Goal: Task Accomplishment & Management: Manage account settings

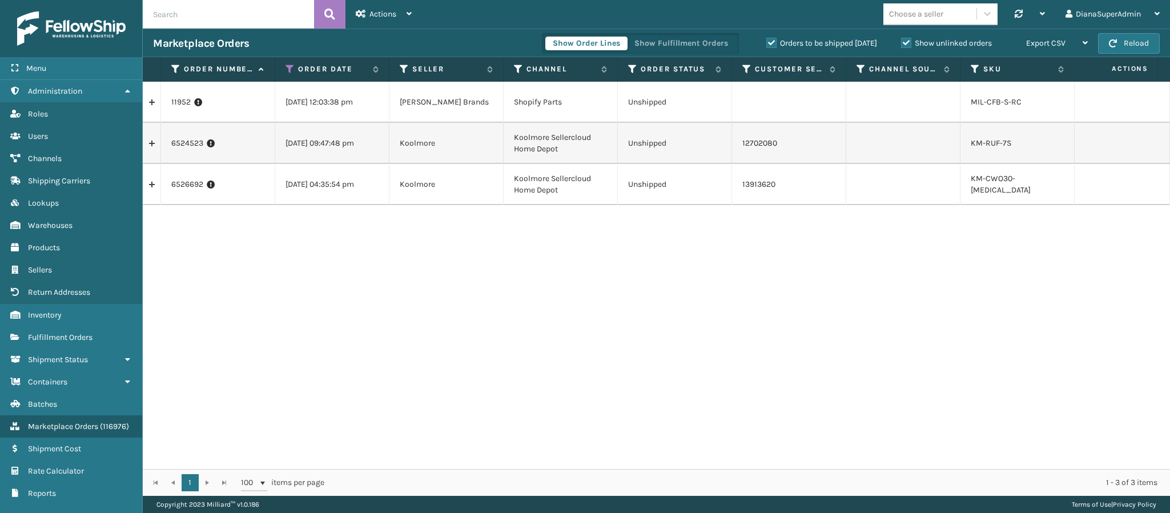
click at [913, 228] on div "11952 [DATE] 12:03:38 pm [PERSON_NAME] Brands Shopify Parts Unshipped MIL-CFB-S…" at bounding box center [657, 275] width 1028 height 387
click at [51, 332] on span "Fulfillment Orders" at bounding box center [60, 337] width 65 height 10
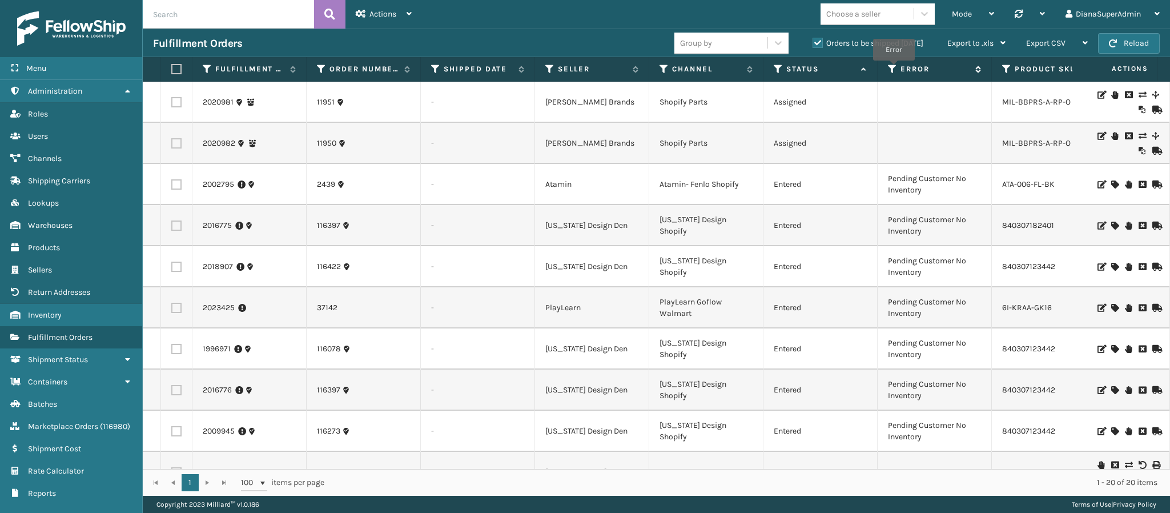
click at [895, 69] on icon at bounding box center [892, 69] width 9 height 10
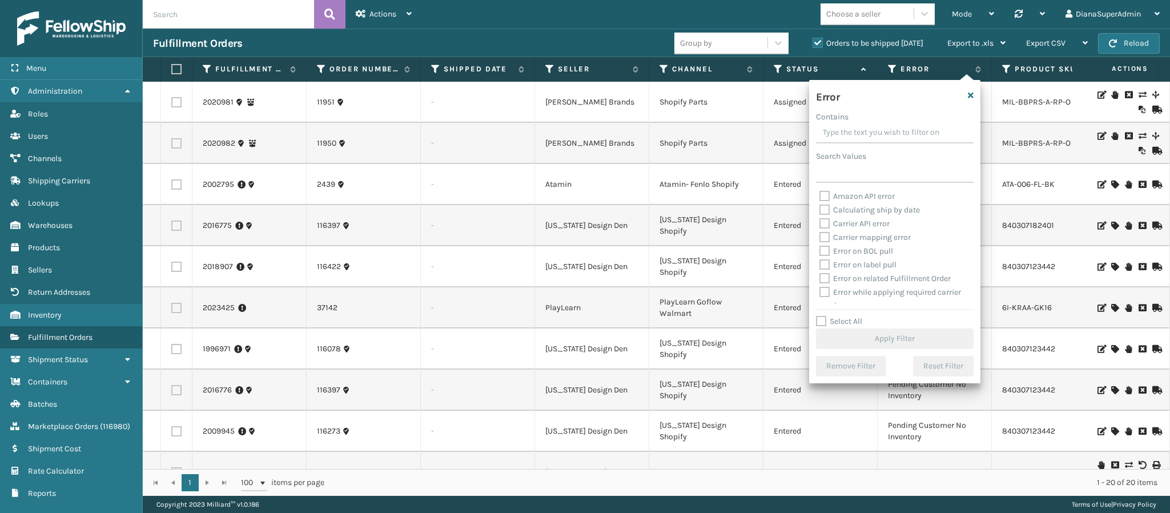
click at [818, 324] on label "Select All" at bounding box center [839, 321] width 46 height 10
click at [818, 316] on input "Select All" at bounding box center [901, 315] width 171 height 1
checkbox input "true"
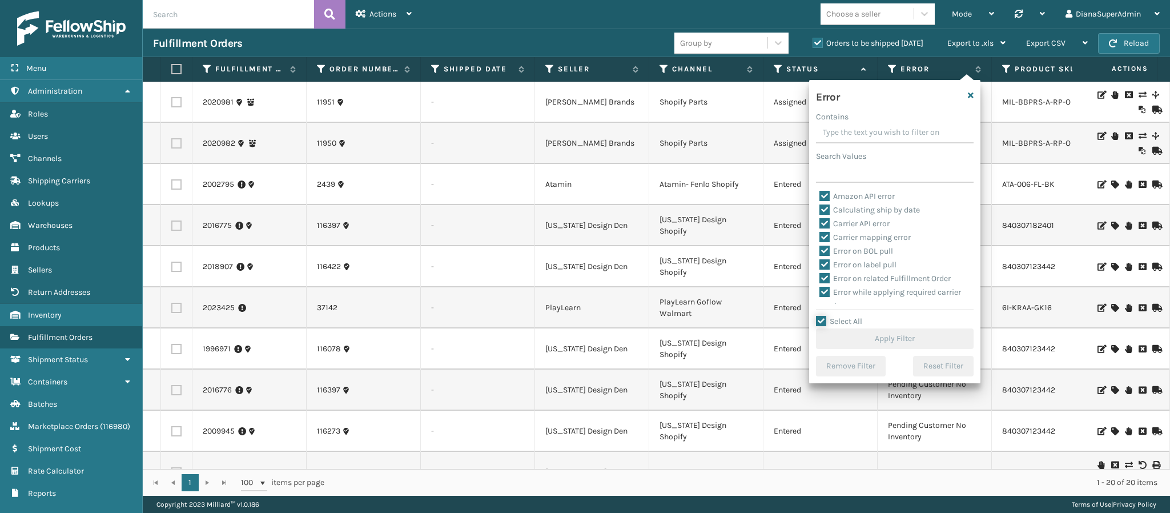
checkbox input "true"
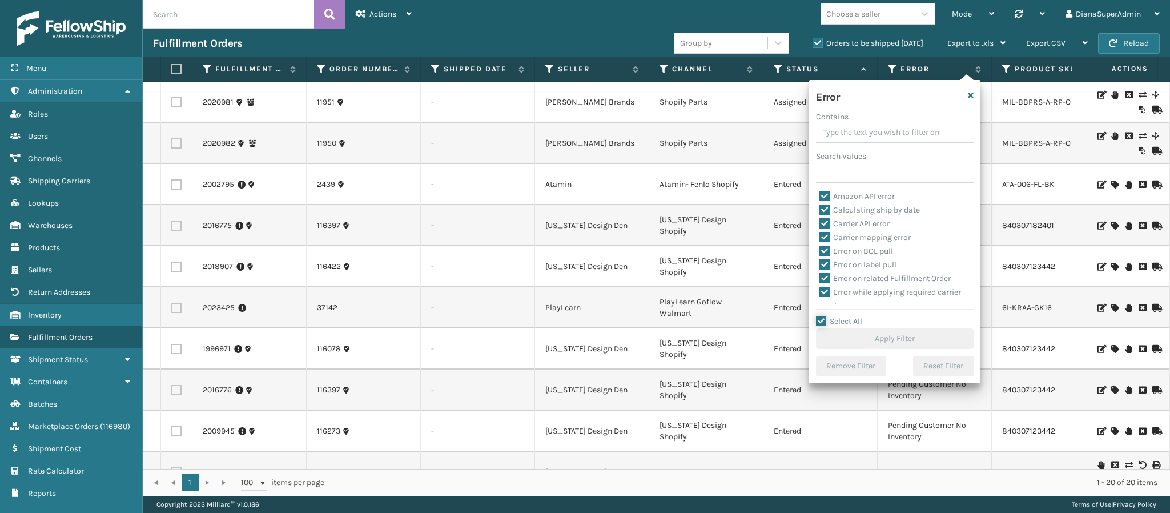
checkbox input "true"
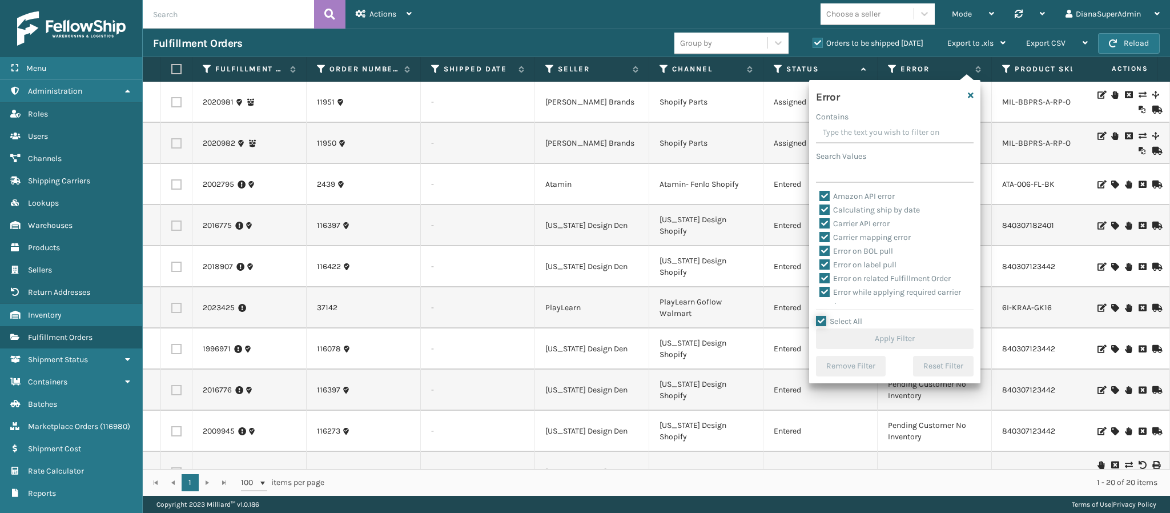
checkbox input "true"
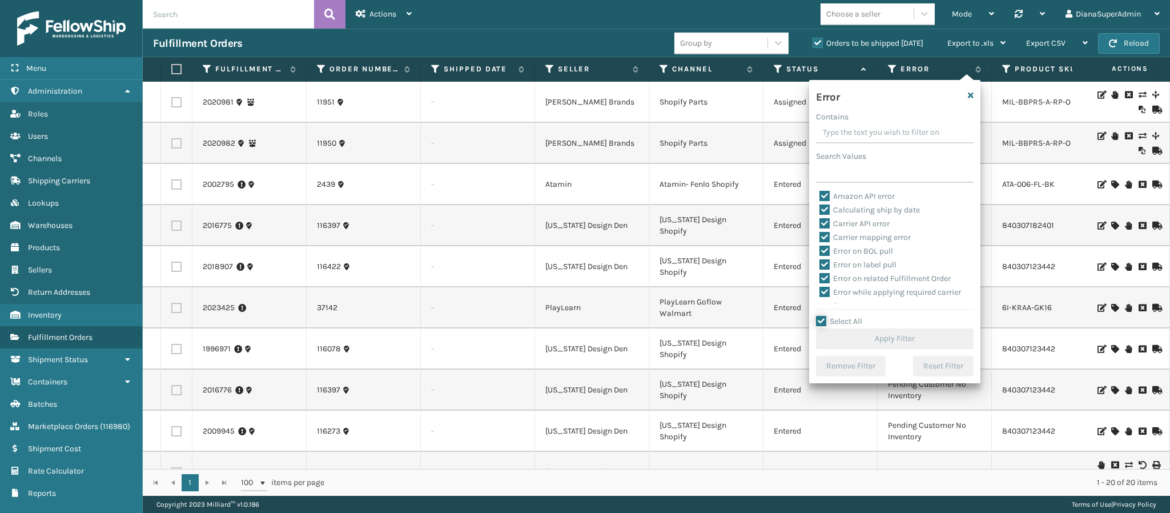
checkbox input "true"
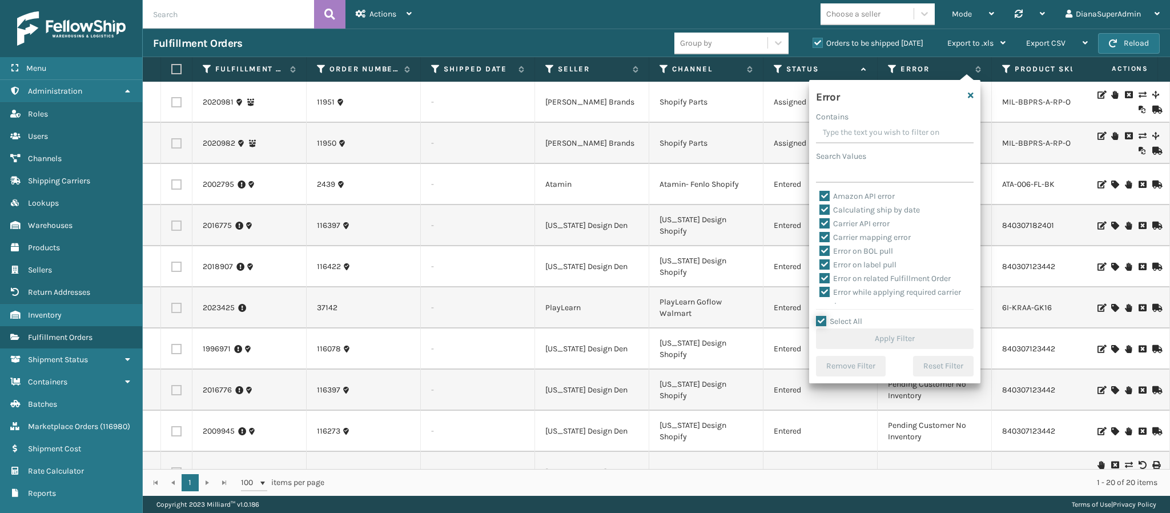
checkbox input "true"
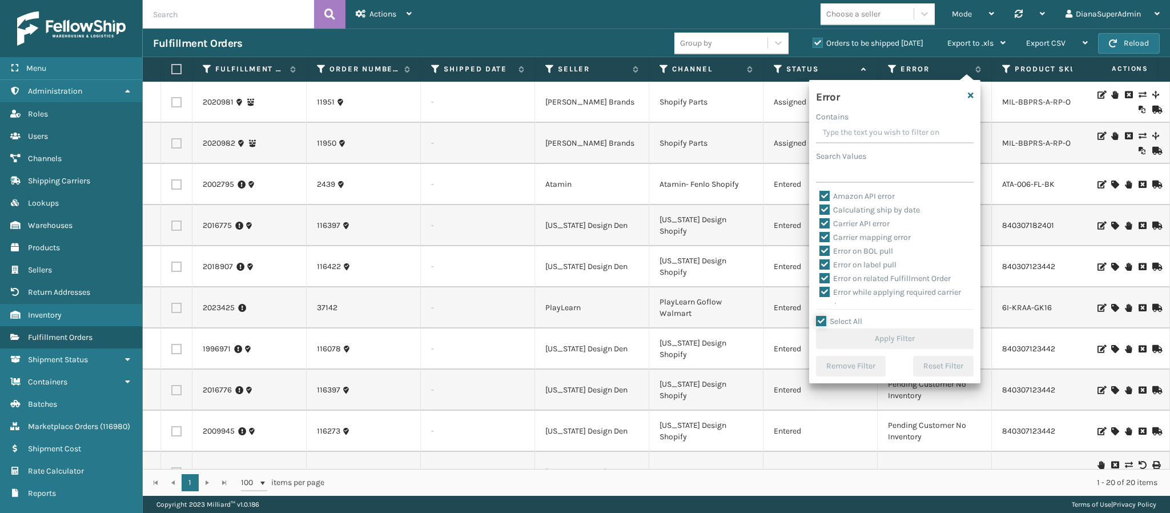
checkbox input "true"
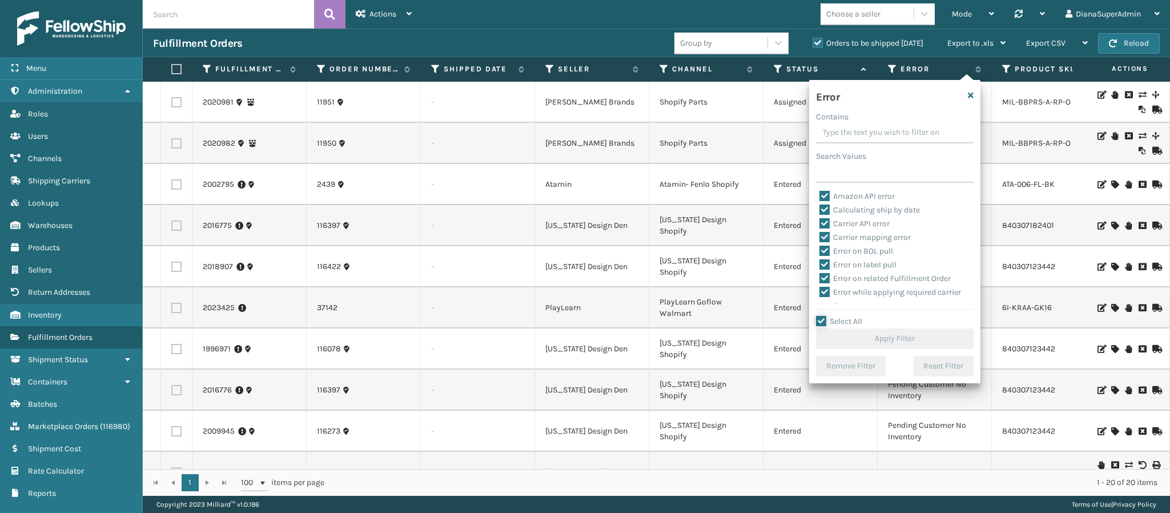
checkbox input "true"
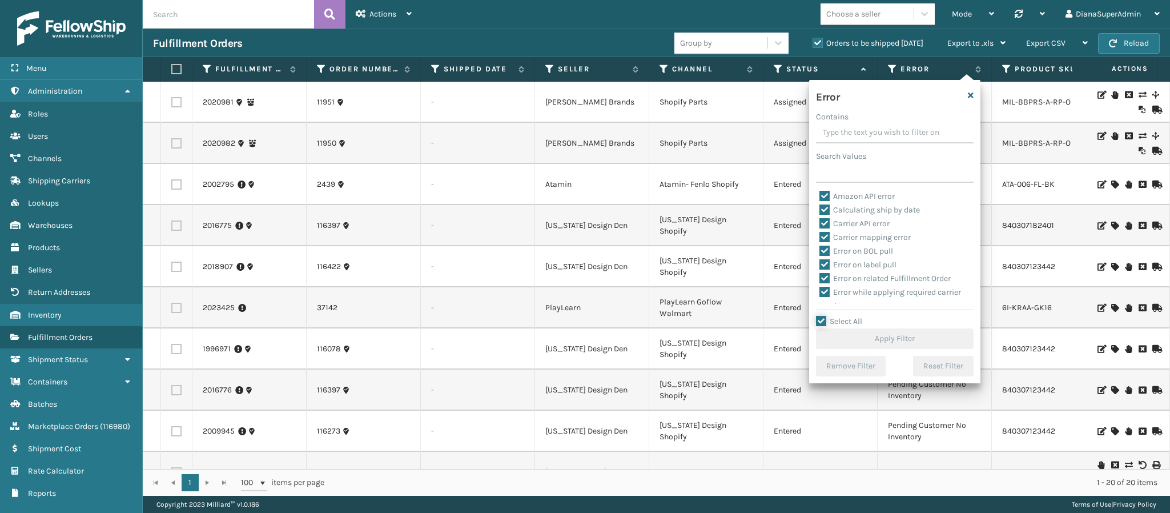
checkbox input "true"
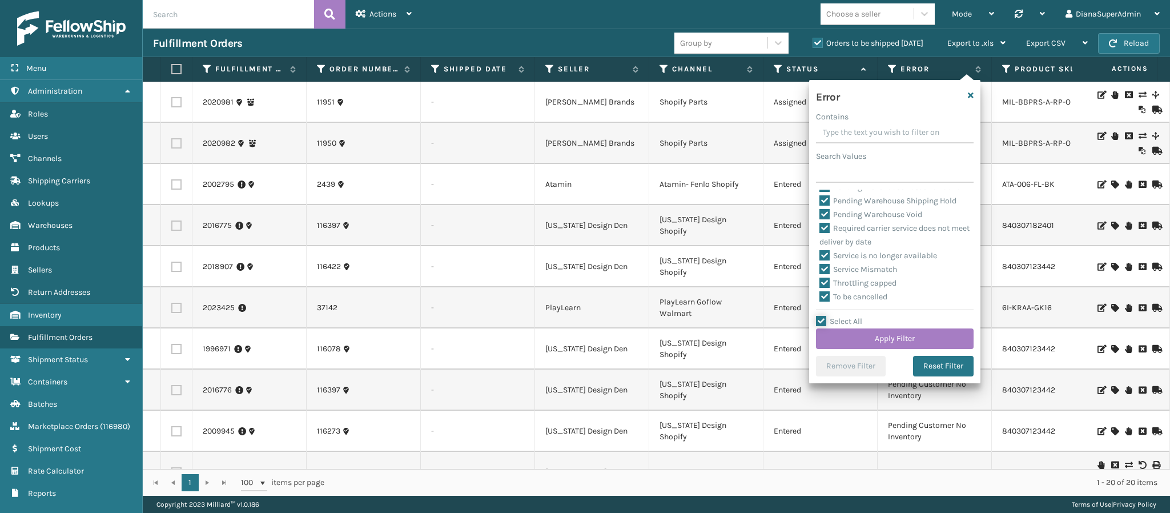
scroll to position [487, 0]
click at [826, 221] on label "Pending Warehouse Void" at bounding box center [871, 216] width 103 height 10
click at [820, 217] on input "Pending Warehouse Void" at bounding box center [820, 213] width 1 height 7
checkbox input "false"
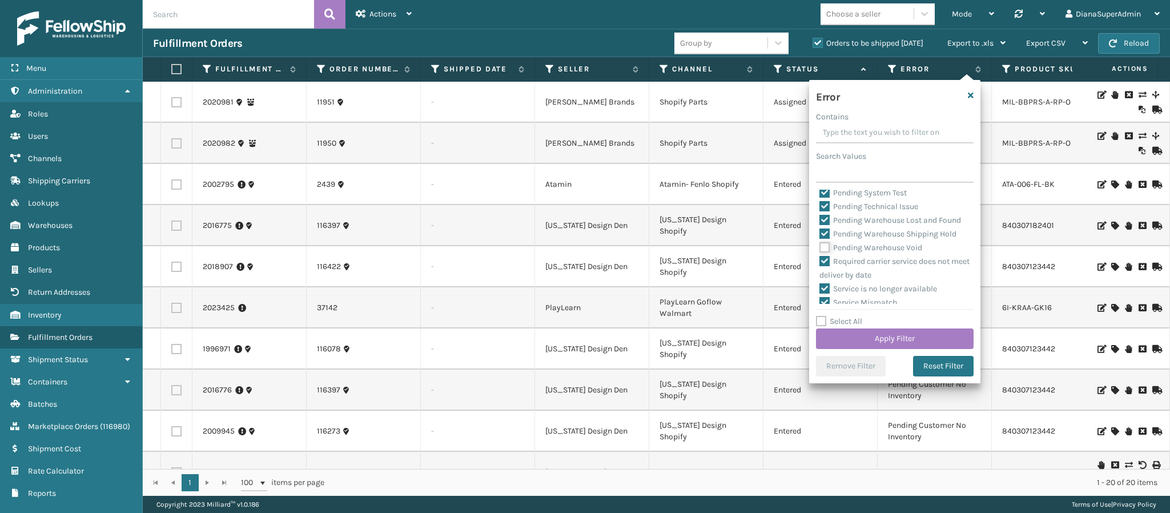
scroll to position [455, 0]
click at [824, 240] on label "Pending Warehouse Shipping Hold" at bounding box center [888, 235] width 137 height 10
click at [820, 236] on input "Pending Warehouse Shipping Hold" at bounding box center [820, 231] width 1 height 7
checkbox input "false"
click at [823, 226] on label "Pending Warehouse Lost and Found" at bounding box center [891, 221] width 142 height 10
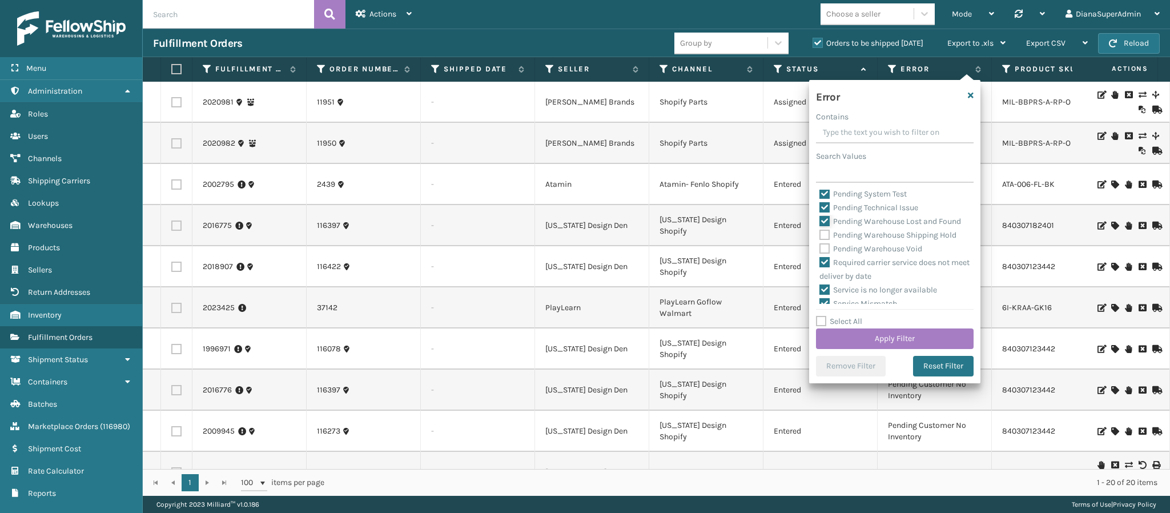
click at [820, 222] on input "Pending Warehouse Lost and Found" at bounding box center [820, 218] width 1 height 7
checkbox input "false"
click at [820, 212] on label "Pending Technical Issue" at bounding box center [869, 208] width 99 height 10
click at [820, 208] on input "Pending Technical Issue" at bounding box center [820, 204] width 1 height 7
checkbox input "false"
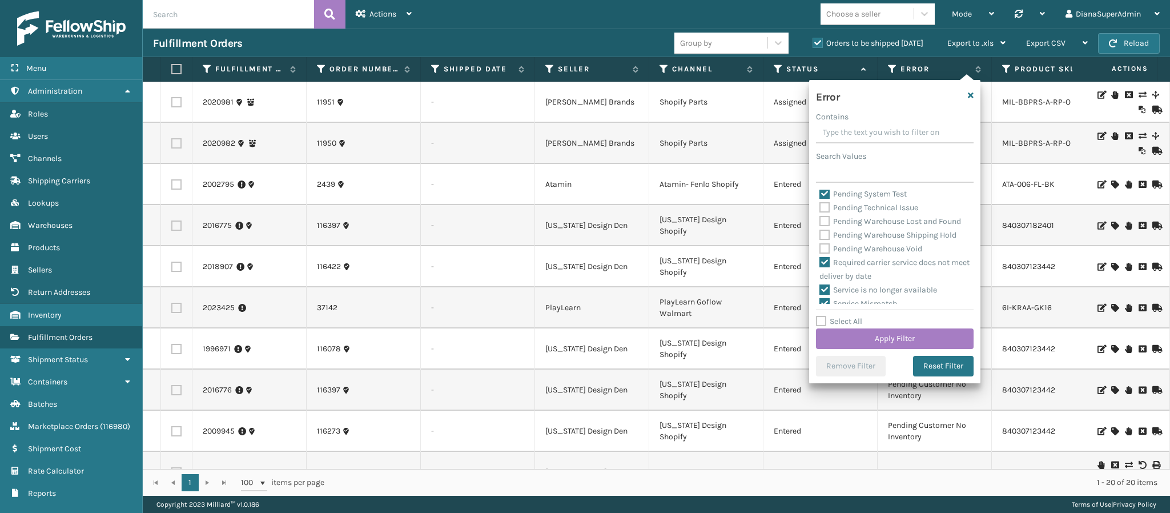
click at [821, 199] on label "Pending System Test" at bounding box center [863, 194] width 87 height 10
click at [820, 195] on input "Pending System Test" at bounding box center [820, 190] width 1 height 7
checkbox input "false"
click at [825, 185] on label "Pending Management Review" at bounding box center [879, 180] width 119 height 10
click at [820, 181] on input "Pending Management Review" at bounding box center [820, 177] width 1 height 7
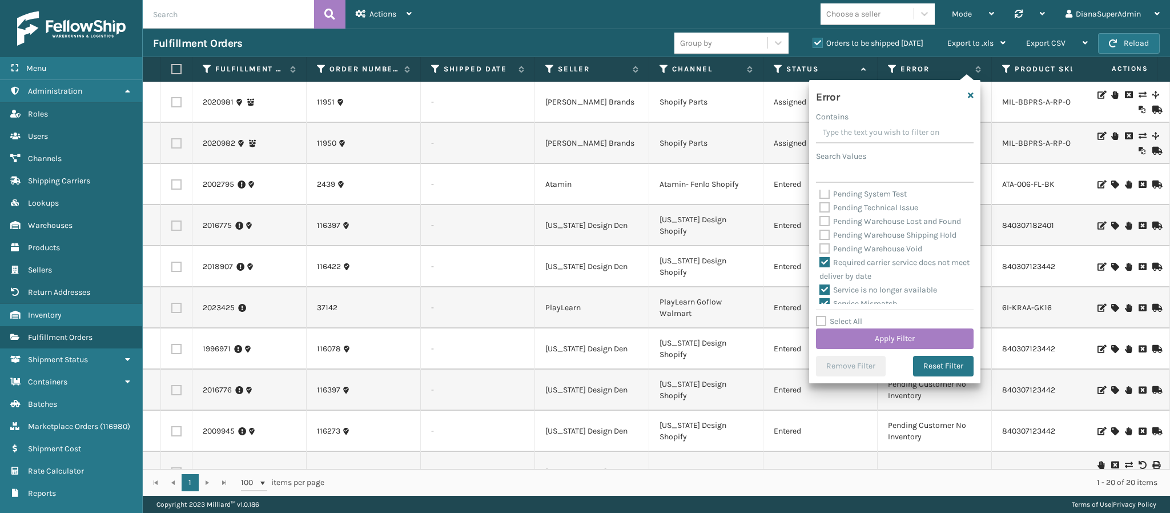
checkbox input "false"
click at [826, 276] on label "Pending Later Ship Date" at bounding box center [869, 272] width 99 height 10
click at [820, 272] on input "Pending Later Ship Date" at bounding box center [820, 268] width 1 height 7
checkbox input "false"
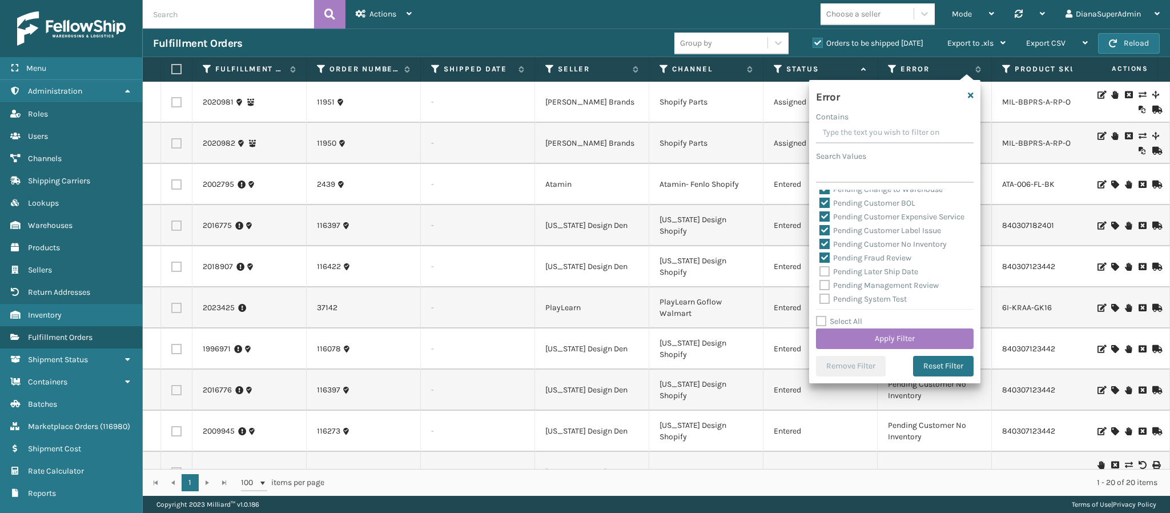
click at [824, 263] on label "Pending Fraud Review" at bounding box center [866, 258] width 92 height 10
click at [820, 259] on input "Pending Fraud Review" at bounding box center [820, 254] width 1 height 7
checkbox input "false"
click at [821, 249] on label "Pending Customer No Inventory" at bounding box center [883, 244] width 127 height 10
click at [820, 245] on input "Pending Customer No Inventory" at bounding box center [820, 241] width 1 height 7
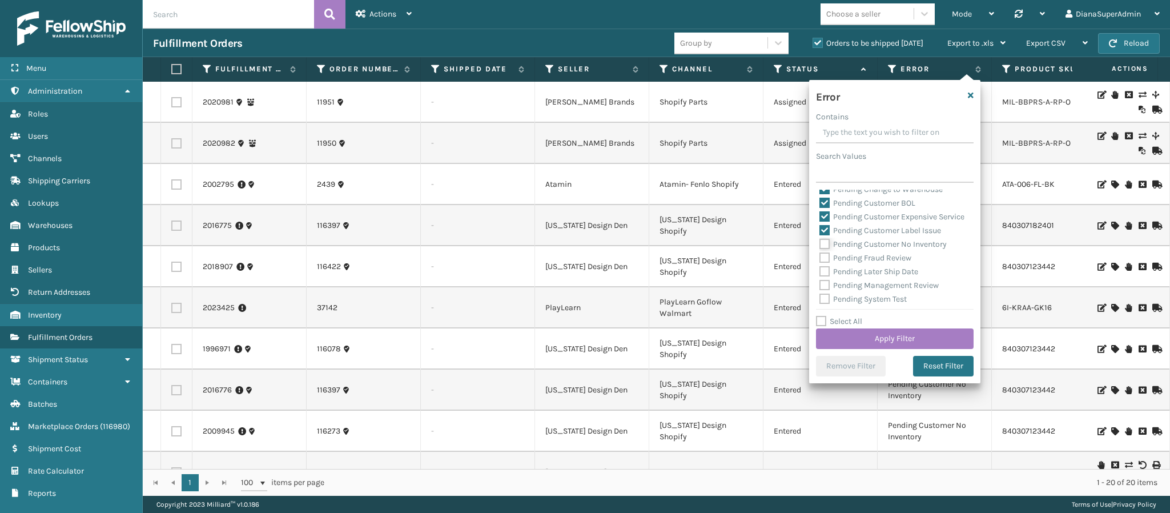
checkbox input "false"
click at [821, 235] on label "Pending Customer Label Issue" at bounding box center [881, 231] width 122 height 10
click at [820, 231] on input "Pending Customer Label Issue" at bounding box center [820, 227] width 1 height 7
checkbox input "false"
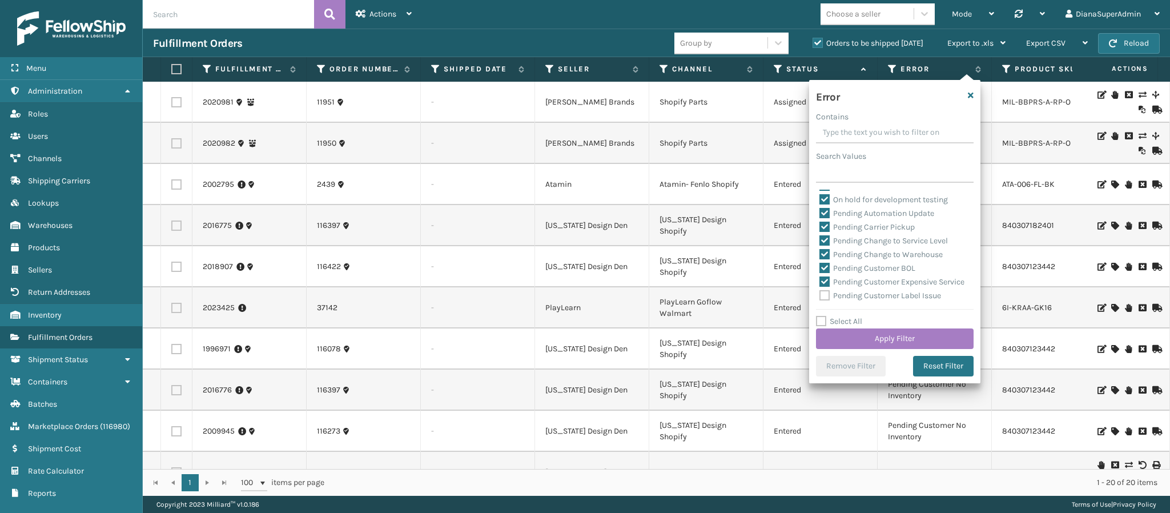
click at [821, 281] on label "Pending Customer Expensive Service" at bounding box center [892, 282] width 145 height 10
click at [820, 281] on input "Pending Customer Expensive Service" at bounding box center [820, 278] width 1 height 7
checkbox input "false"
click at [821, 263] on label "Pending Customer BOL" at bounding box center [868, 268] width 96 height 10
click at [820, 262] on input "Pending Customer BOL" at bounding box center [820, 265] width 1 height 7
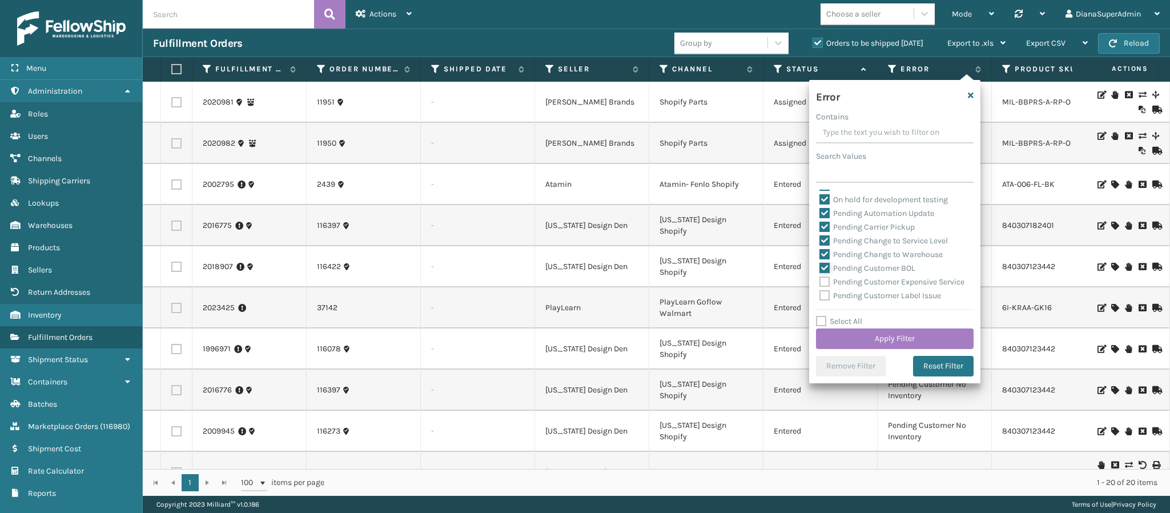
checkbox input "false"
click at [821, 252] on label "Pending Change to Warehouse" at bounding box center [881, 255] width 123 height 10
click at [820, 252] on input "Pending Change to Warehouse" at bounding box center [820, 251] width 1 height 7
checkbox input "false"
click at [823, 236] on label "Pending Change to Service Level" at bounding box center [884, 241] width 129 height 10
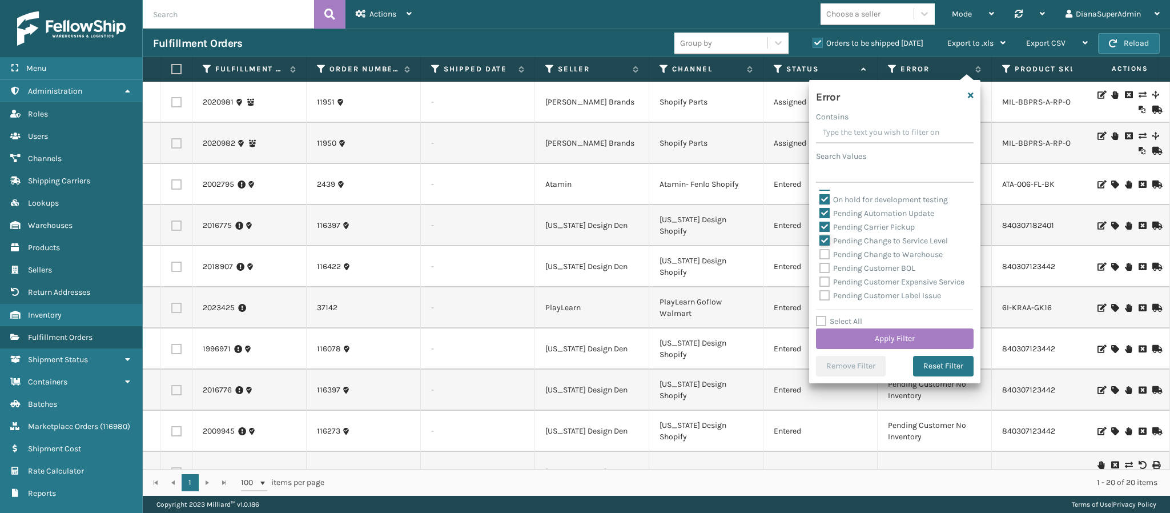
click at [820, 235] on input "Pending Change to Service Level" at bounding box center [820, 237] width 1 height 7
checkbox input "false"
click at [823, 222] on label "Pending Carrier Pickup" at bounding box center [867, 227] width 95 height 10
click at [820, 222] on input "Pending Carrier Pickup" at bounding box center [820, 223] width 1 height 7
checkbox input "false"
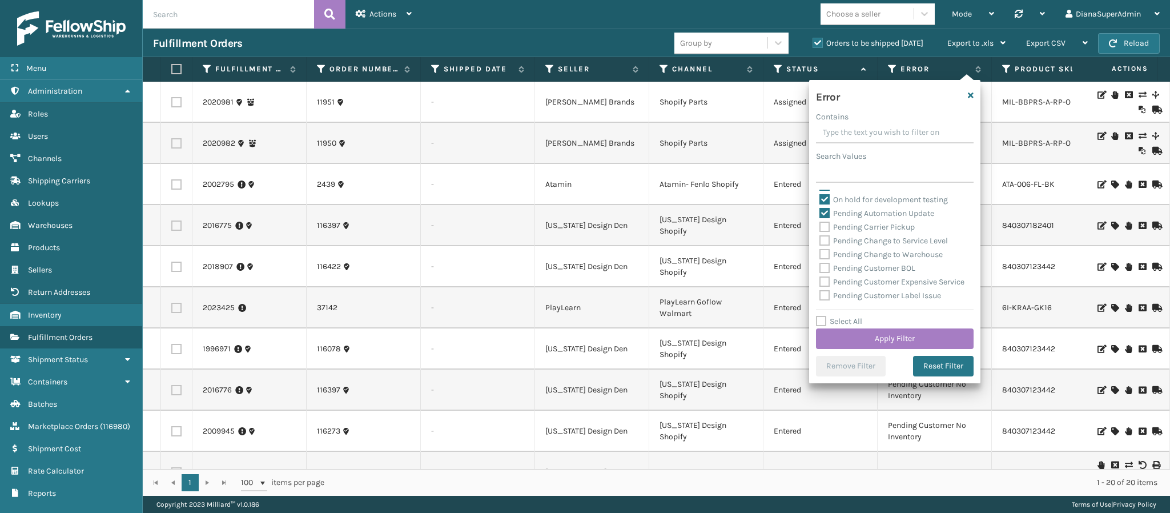
click at [823, 211] on label "Pending Automation Update" at bounding box center [877, 213] width 115 height 10
click at [820, 211] on input "Pending Automation Update" at bounding box center [820, 210] width 1 height 7
checkbox input "false"
click at [891, 338] on button "Apply Filter" at bounding box center [895, 338] width 158 height 21
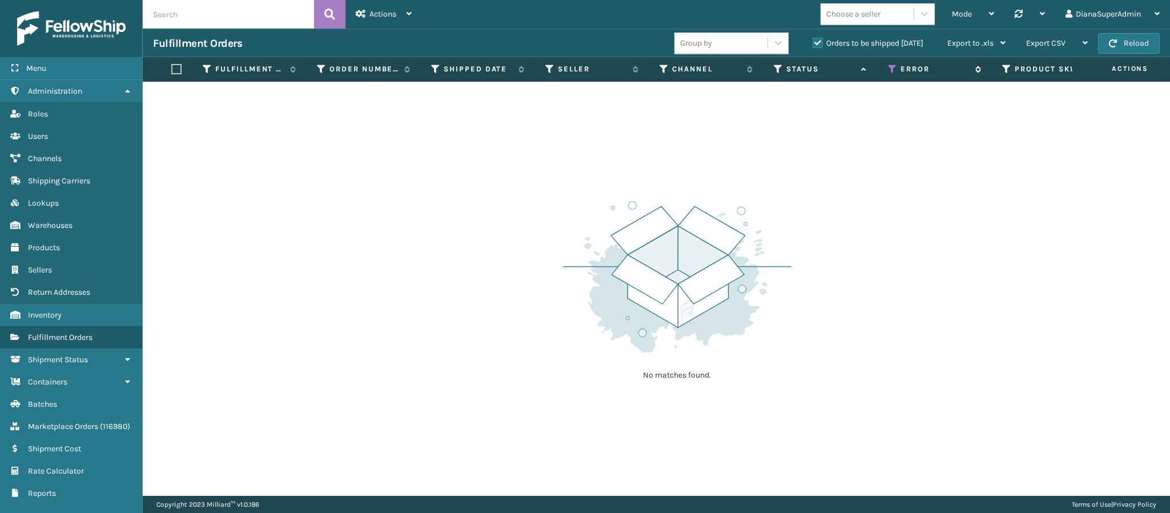
click at [898, 69] on div "Error" at bounding box center [934, 69] width 93 height 10
click at [890, 69] on icon at bounding box center [892, 69] width 9 height 10
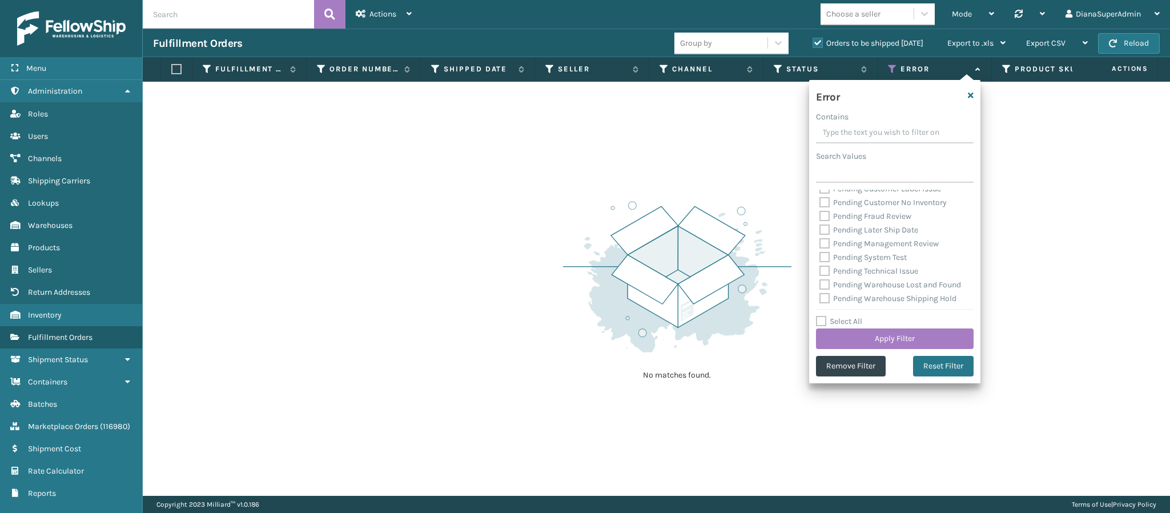
scroll to position [530, 0]
click at [898, 335] on button "Apply Filter" at bounding box center [895, 338] width 158 height 21
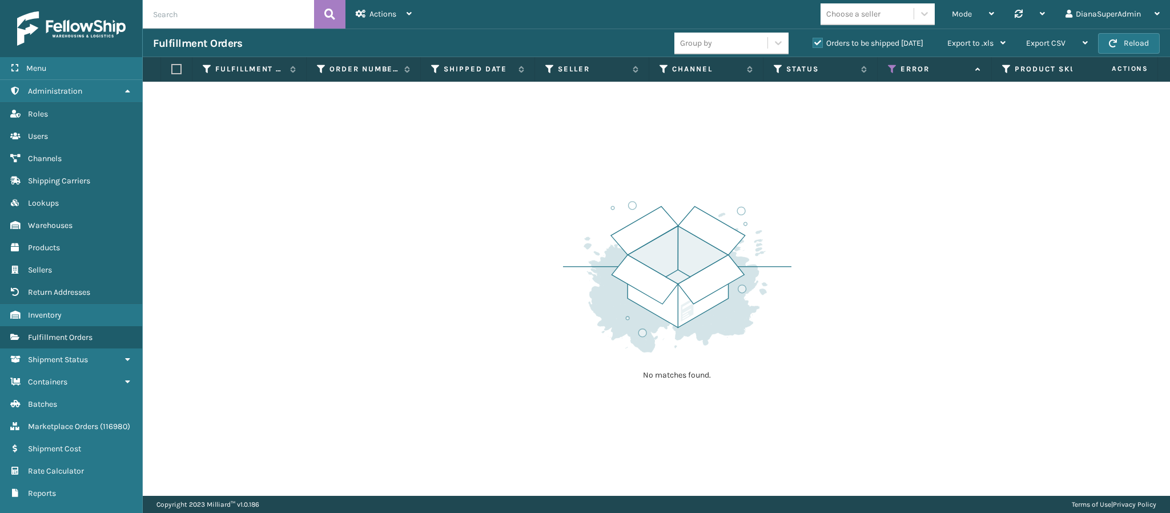
click at [819, 41] on label "Orders to be shipped [DATE]" at bounding box center [868, 43] width 111 height 10
click at [813, 41] on input "Orders to be shipped [DATE]" at bounding box center [813, 40] width 1 height 7
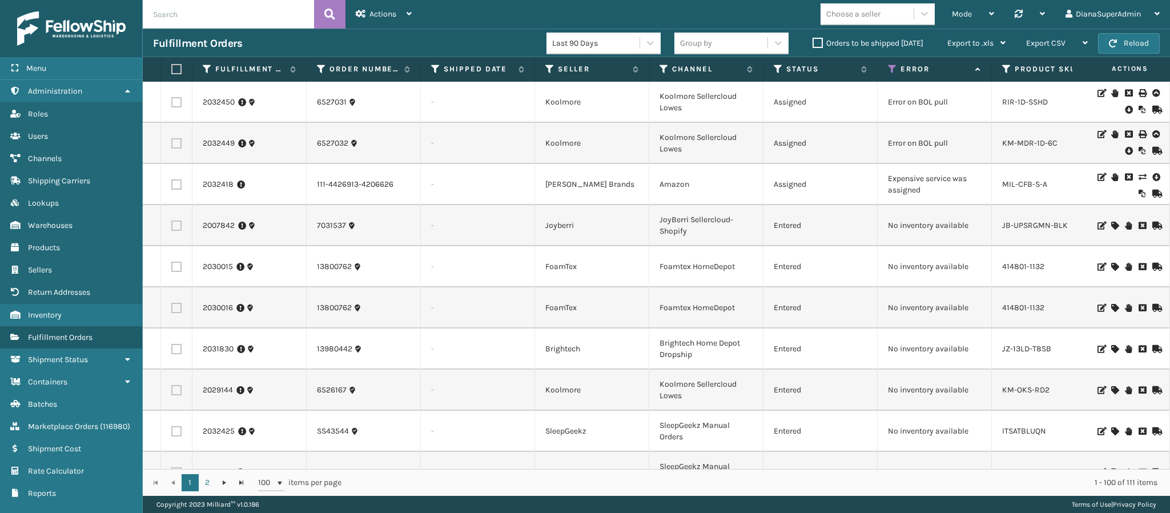
click at [968, 165] on td "Expensive service was assigned" at bounding box center [935, 184] width 114 height 41
